Goal: Find contact information: Find contact information

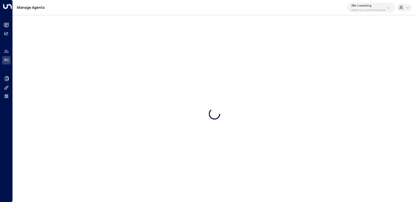
click at [363, 7] on div "25N Coworking 3b9800f4-81ca-4ec0-8758-72fbe4763f36" at bounding box center [368, 7] width 34 height 7
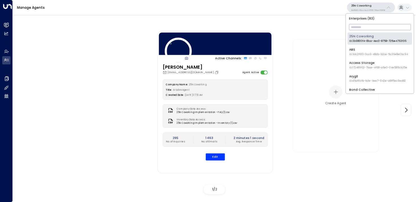
click at [360, 27] on input "text" at bounding box center [380, 27] width 62 height 9
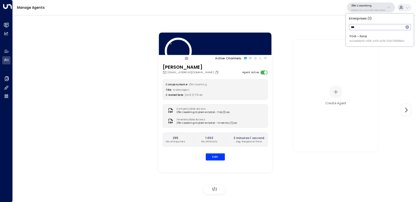
type input "***"
click at [353, 39] on div "TOG - Fora ID: 24bbb2f3-cf28-4415-a26f-20e170838bf4" at bounding box center [376, 38] width 55 height 9
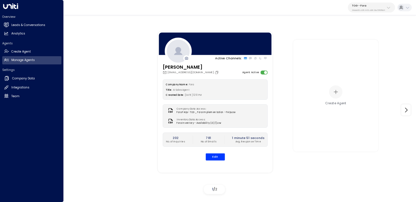
click at [36, 21] on div "Overview Leads & Conversations Leads & Conversations Analytics Analytics" at bounding box center [31, 26] width 59 height 23
click at [36, 22] on link "Leads & Conversations Leads & Conversations" at bounding box center [31, 25] width 59 height 8
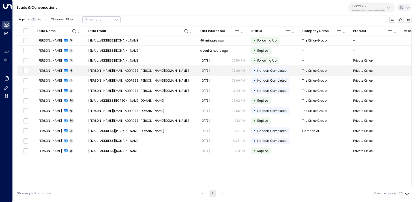
click at [150, 70] on td "[PERSON_NAME][EMAIL_ADDRESS][PERSON_NAME][DOMAIN_NAME]" at bounding box center [141, 71] width 112 height 10
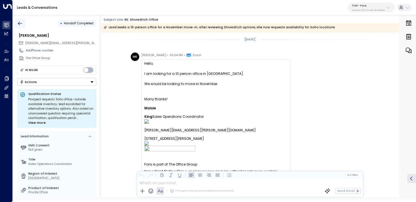
click at [19, 21] on icon "button" at bounding box center [20, 24] width 6 height 6
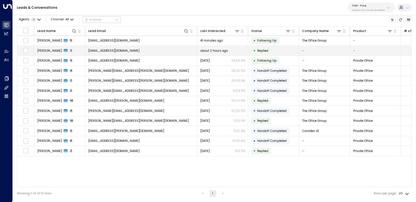
click at [76, 48] on td "[PERSON_NAME] 2" at bounding box center [59, 51] width 51 height 10
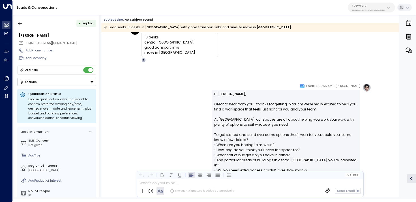
scroll to position [11, 0]
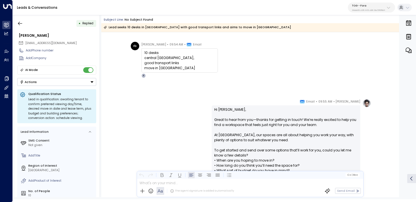
click at [55, 102] on div "Lead in qualification: awaiting tenant to confirm preferred viewing day/time, d…" at bounding box center [60, 108] width 65 height 23
drag, startPoint x: 64, startPoint y: 44, endPoint x: 25, endPoint y: 44, distance: 38.7
click at [25, 44] on div "[EMAIL_ADDRESS][DOMAIN_NAME]" at bounding box center [57, 43] width 78 height 7
copy span "[EMAIL_ADDRESS][DOMAIN_NAME]"
